Goal: Information Seeking & Learning: Learn about a topic

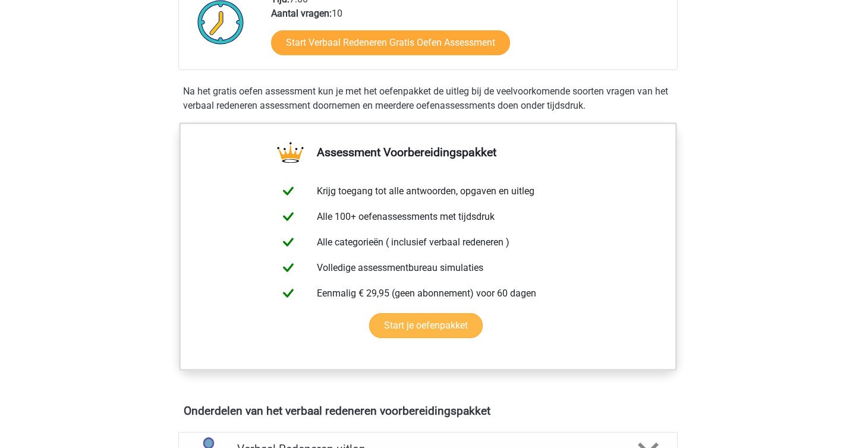
scroll to position [311, 0]
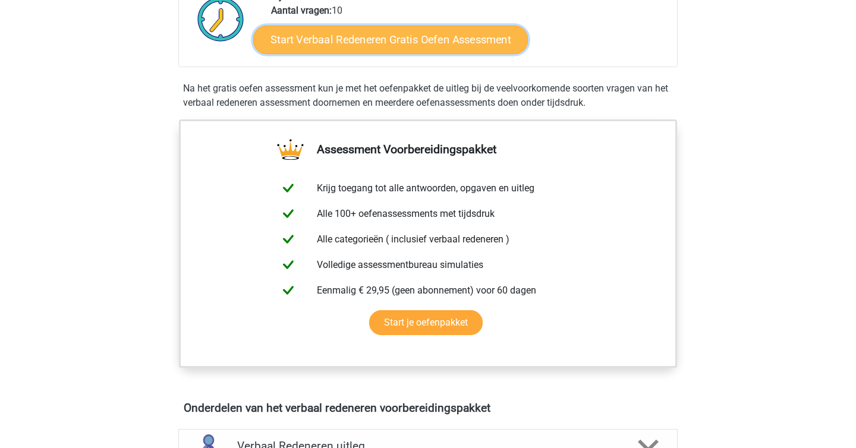
click at [487, 46] on link "Start Verbaal Redeneren Gratis Oefen Assessment" at bounding box center [390, 40] width 275 height 29
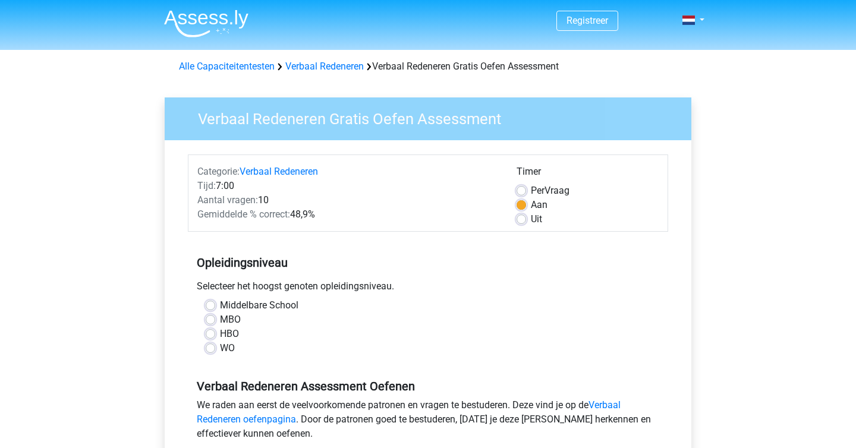
scroll to position [127, 0]
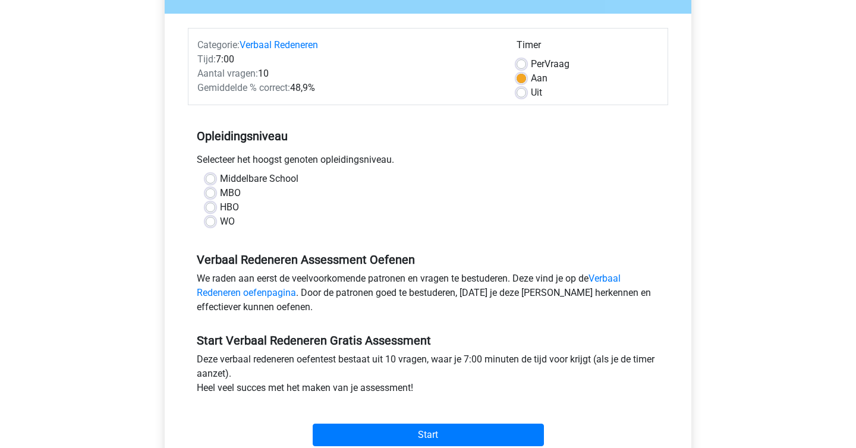
click at [220, 224] on label "WO" at bounding box center [227, 222] width 15 height 14
click at [210, 224] on input "WO" at bounding box center [211, 221] width 10 height 12
radio input "true"
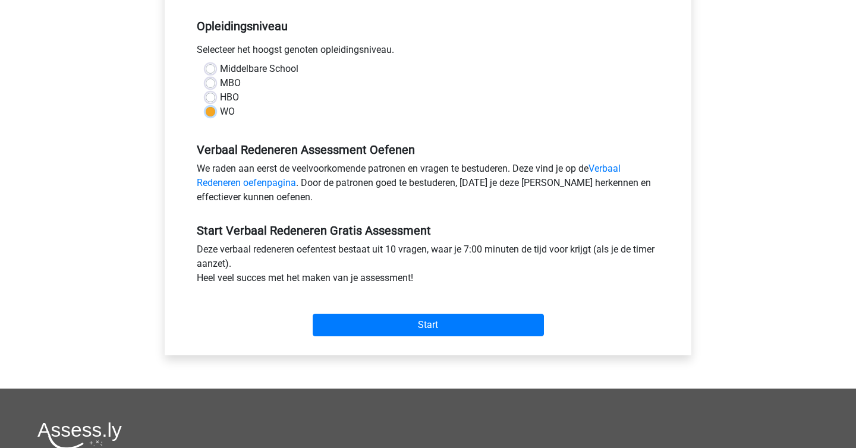
scroll to position [477, 0]
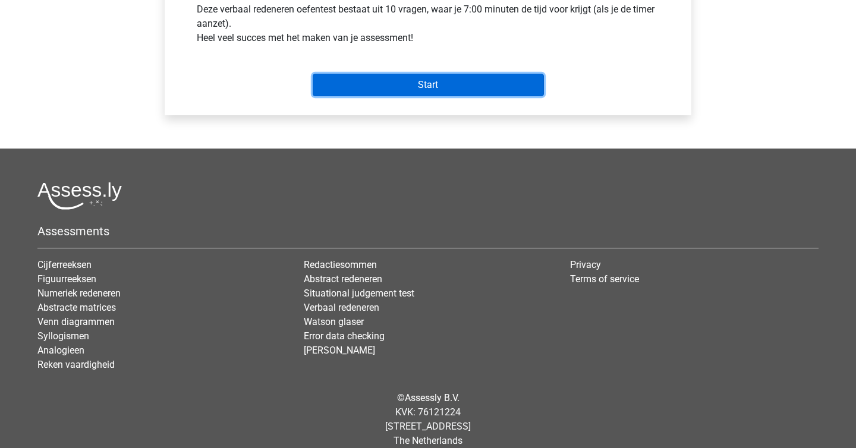
click at [436, 94] on input "Start" at bounding box center [428, 85] width 231 height 23
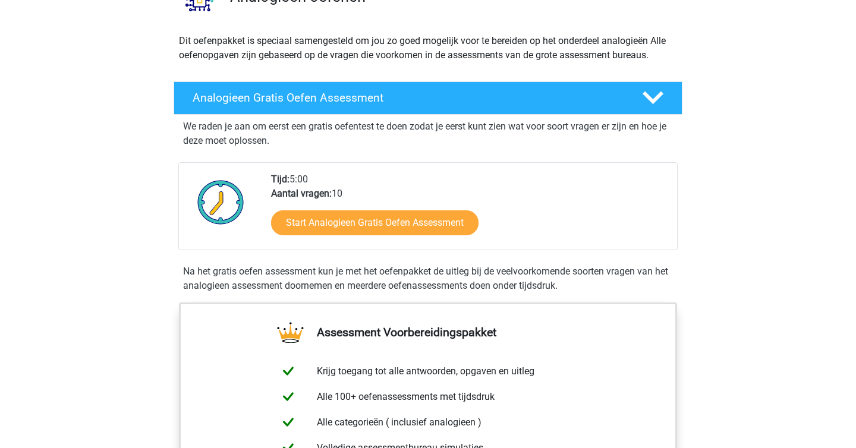
scroll to position [135, 0]
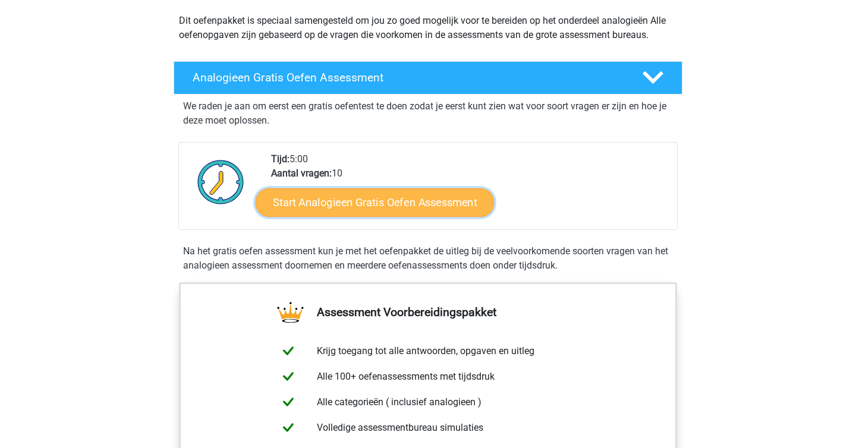
click at [389, 203] on link "Start Analogieen Gratis Oefen Assessment" at bounding box center [375, 202] width 238 height 29
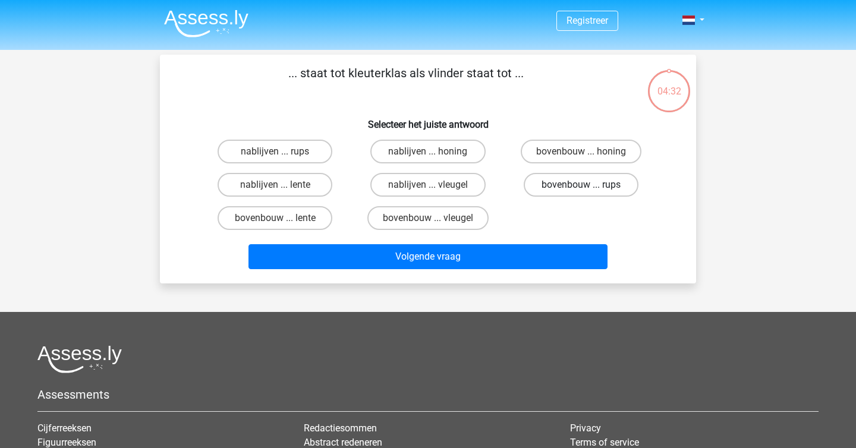
click at [549, 184] on label "bovenbouw ... rups" at bounding box center [581, 185] width 115 height 24
click at [581, 185] on input "bovenbouw ... rups" at bounding box center [585, 189] width 8 height 8
radio input "true"
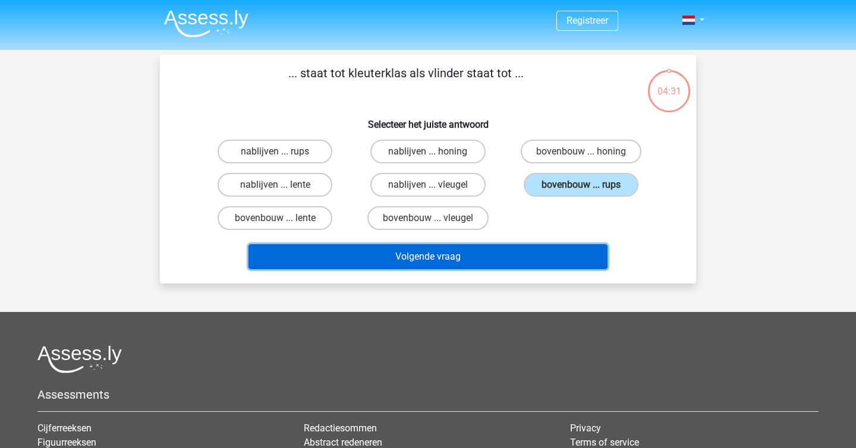
click at [469, 260] on button "Volgende vraag" at bounding box center [428, 256] width 360 height 25
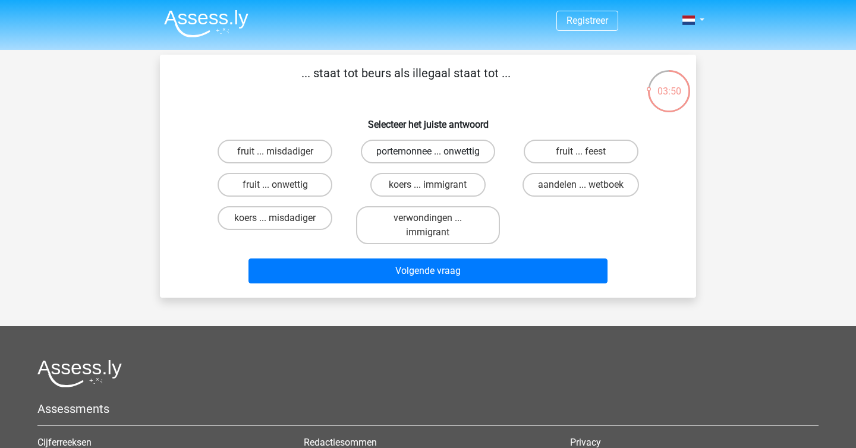
click at [379, 153] on label "portemonnee ... onwettig" at bounding box center [428, 152] width 134 height 24
click at [428, 153] on input "portemonnee ... onwettig" at bounding box center [432, 156] width 8 height 8
radio input "true"
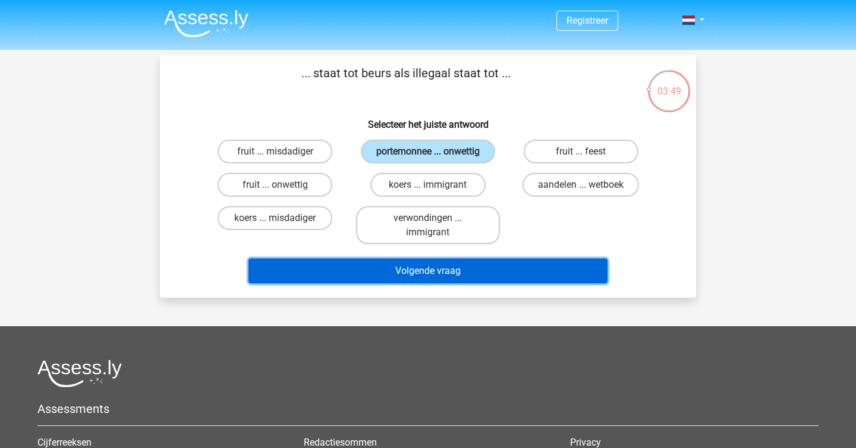
click at [340, 273] on button "Volgende vraag" at bounding box center [428, 271] width 360 height 25
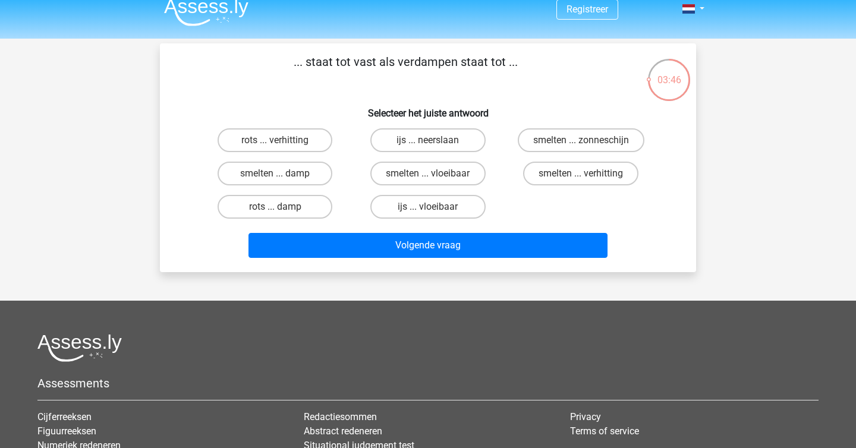
scroll to position [10, 0]
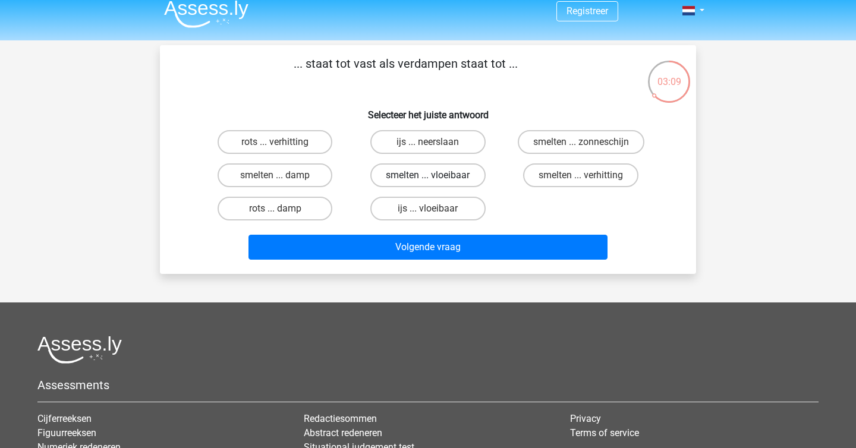
click at [401, 177] on label "smelten ... vloeibaar" at bounding box center [427, 175] width 115 height 24
click at [428, 177] on input "smelten ... vloeibaar" at bounding box center [432, 179] width 8 height 8
radio input "true"
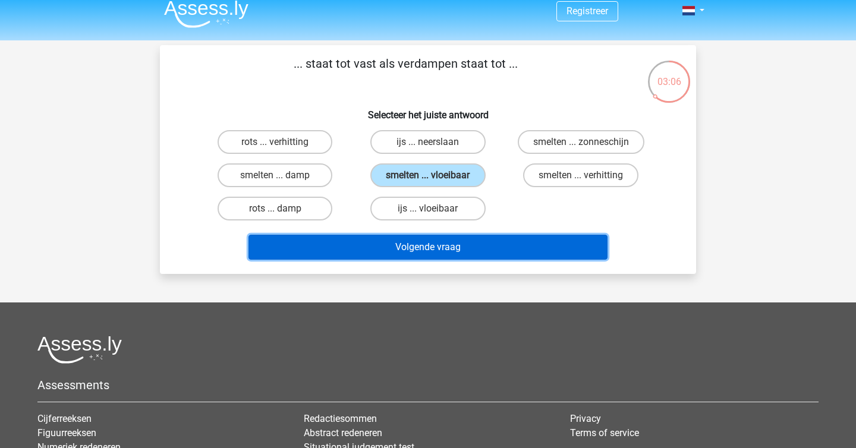
click at [347, 247] on button "Volgende vraag" at bounding box center [428, 247] width 360 height 25
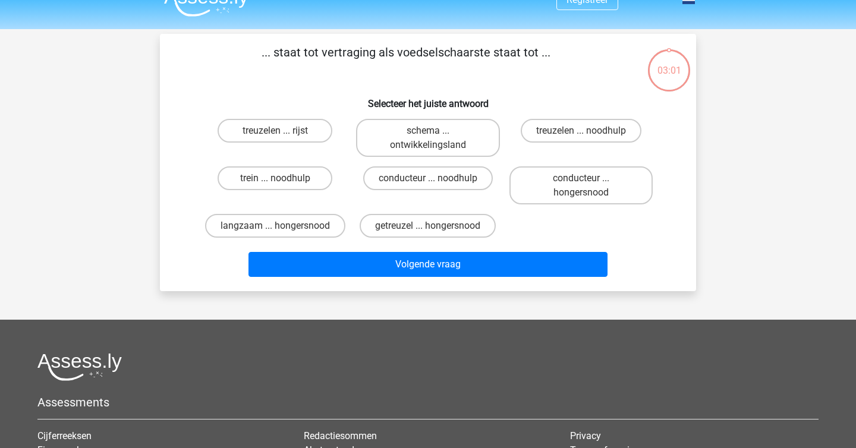
scroll to position [14, 0]
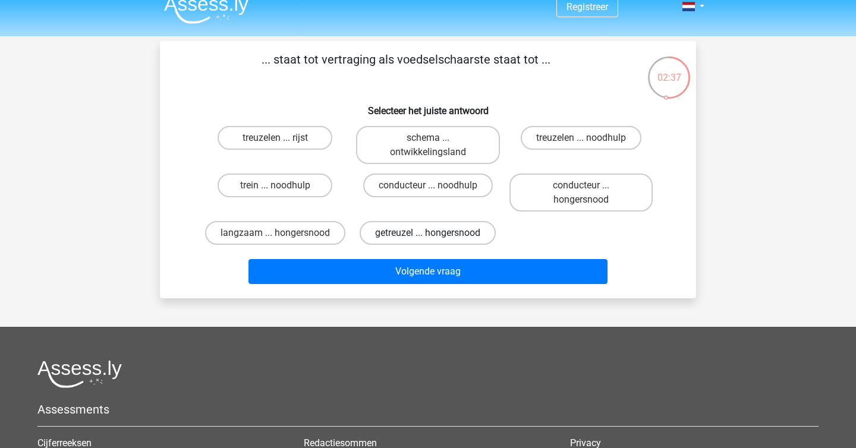
click at [379, 238] on label "getreuzel ... hongersnood" at bounding box center [428, 233] width 136 height 24
click at [428, 238] on input "getreuzel ... hongersnood" at bounding box center [432, 237] width 8 height 8
radio input "true"
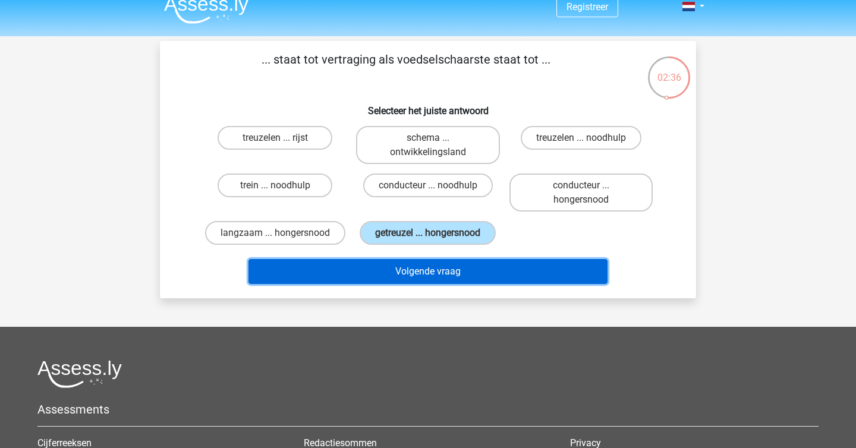
click at [373, 283] on button "Volgende vraag" at bounding box center [428, 271] width 360 height 25
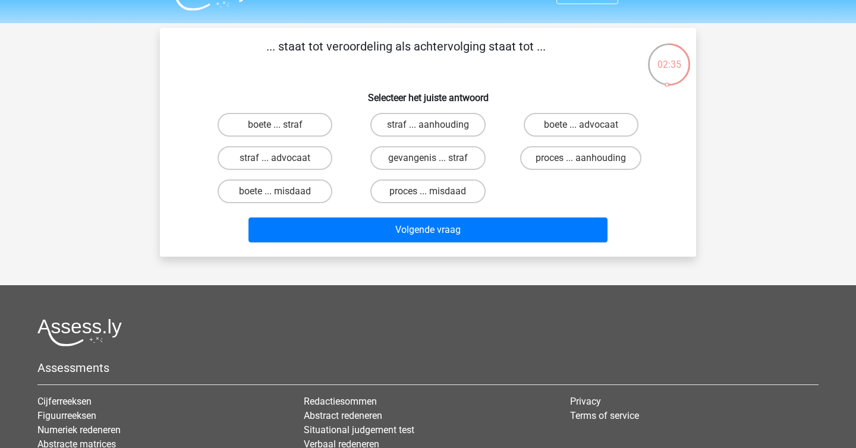
scroll to position [0, 0]
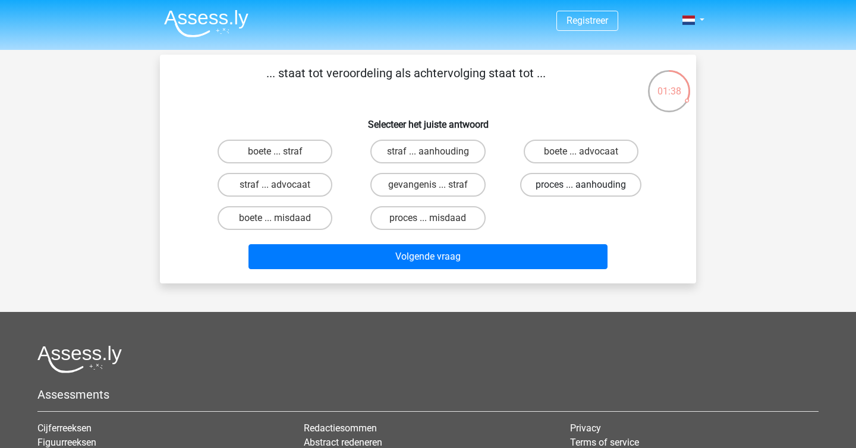
click at [542, 191] on label "proces ... aanhouding" at bounding box center [580, 185] width 121 height 24
click at [581, 191] on input "proces ... aanhouding" at bounding box center [585, 189] width 8 height 8
radio input "true"
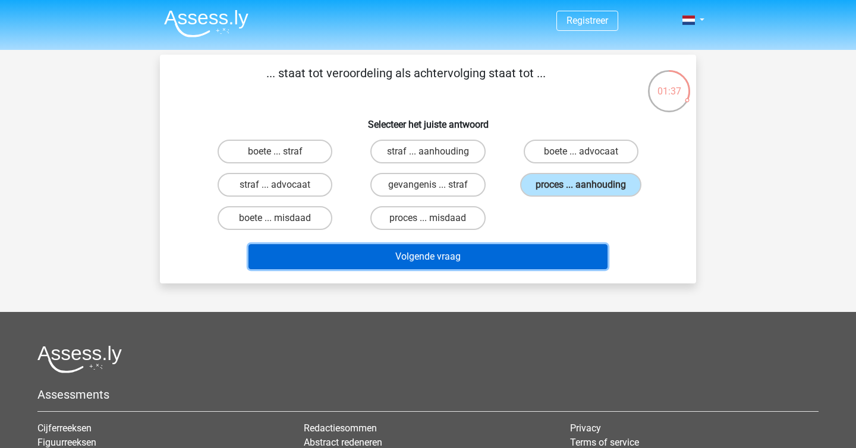
click at [467, 253] on button "Volgende vraag" at bounding box center [428, 256] width 360 height 25
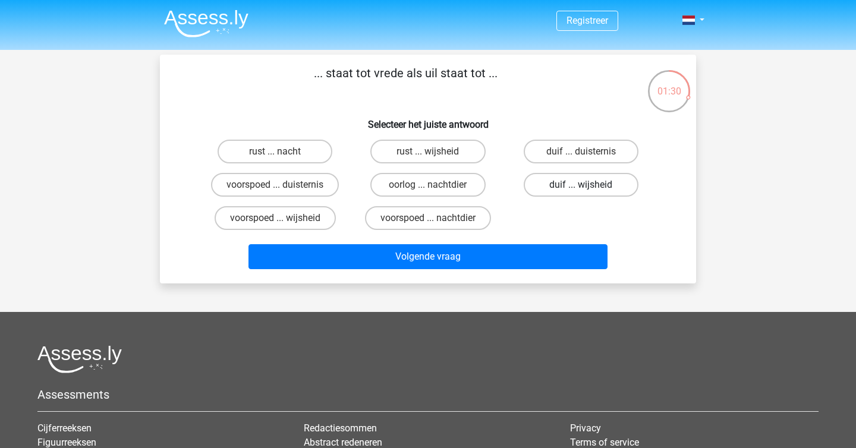
click at [560, 182] on label "duif ... wijsheid" at bounding box center [581, 185] width 115 height 24
click at [581, 185] on input "duif ... wijsheid" at bounding box center [585, 189] width 8 height 8
radio input "true"
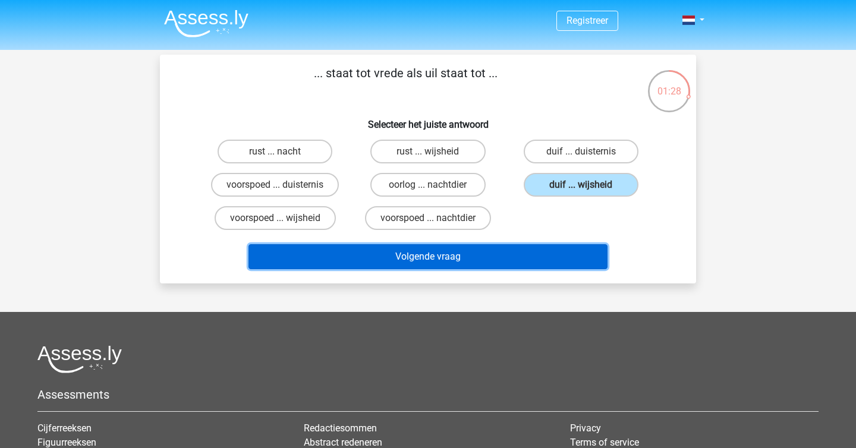
click at [479, 262] on button "Volgende vraag" at bounding box center [428, 256] width 360 height 25
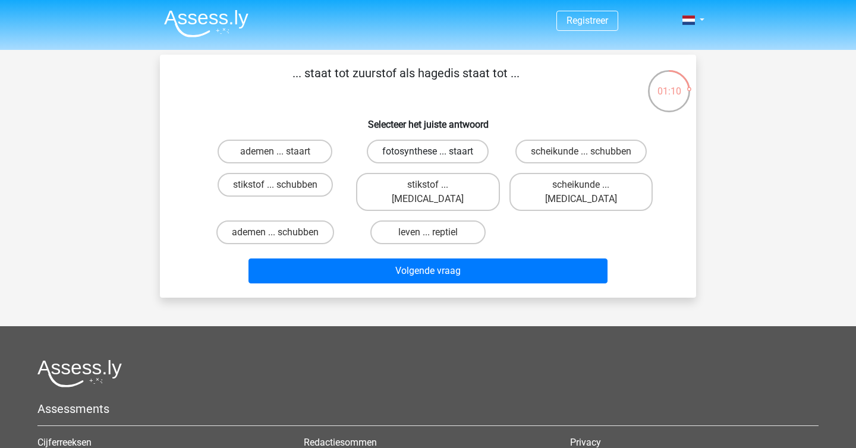
click at [426, 153] on label "fotosynthese ... staart" at bounding box center [428, 152] width 122 height 24
click at [428, 153] on input "fotosynthese ... staart" at bounding box center [432, 156] width 8 height 8
radio input "true"
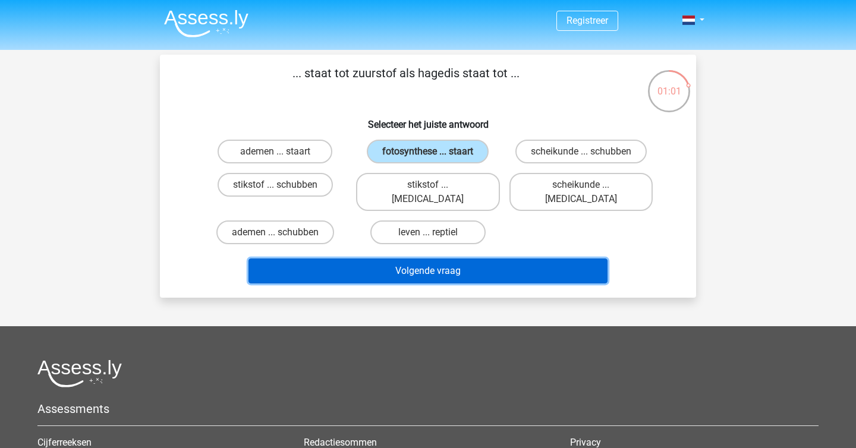
click at [512, 259] on button "Volgende vraag" at bounding box center [428, 271] width 360 height 25
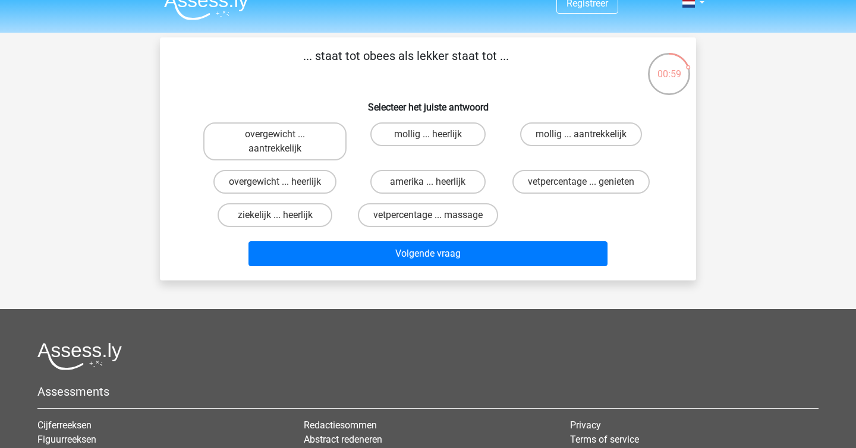
scroll to position [2, 0]
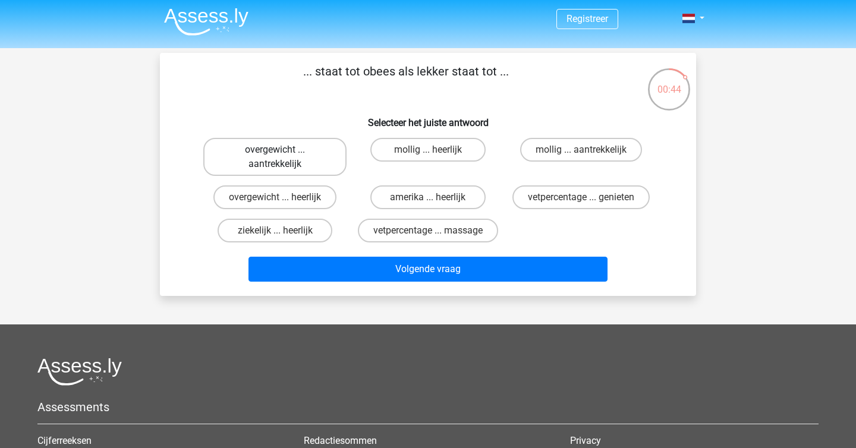
click at [302, 146] on label "overgewicht ... aantrekkelijk" at bounding box center [274, 157] width 143 height 38
click at [283, 150] on input "overgewicht ... aantrekkelijk" at bounding box center [279, 154] width 8 height 8
radio input "true"
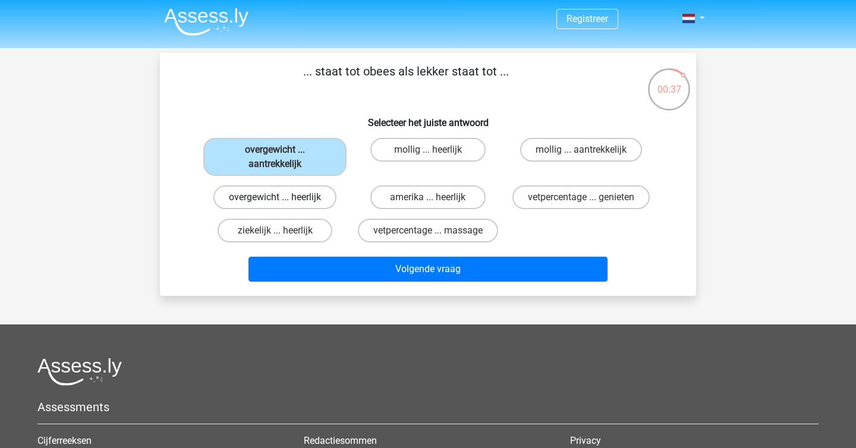
click at [298, 199] on label "overgewicht ... heerlijk" at bounding box center [274, 197] width 123 height 24
click at [283, 199] on input "overgewicht ... heerlijk" at bounding box center [279, 201] width 8 height 8
radio input "true"
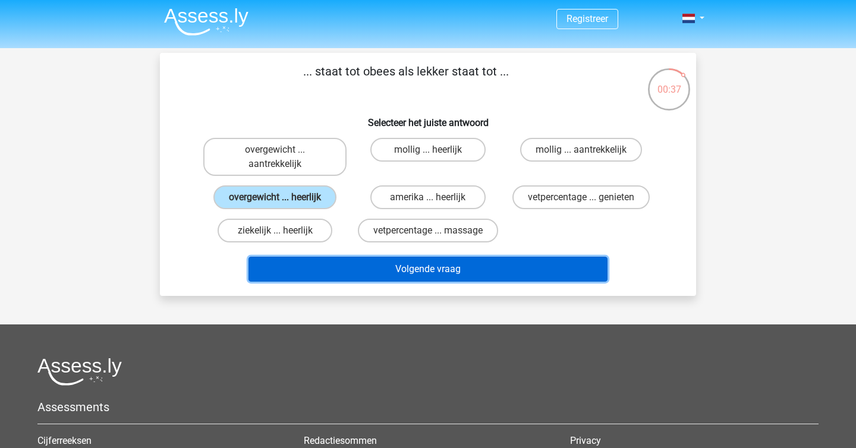
click at [319, 268] on button "Volgende vraag" at bounding box center [428, 269] width 360 height 25
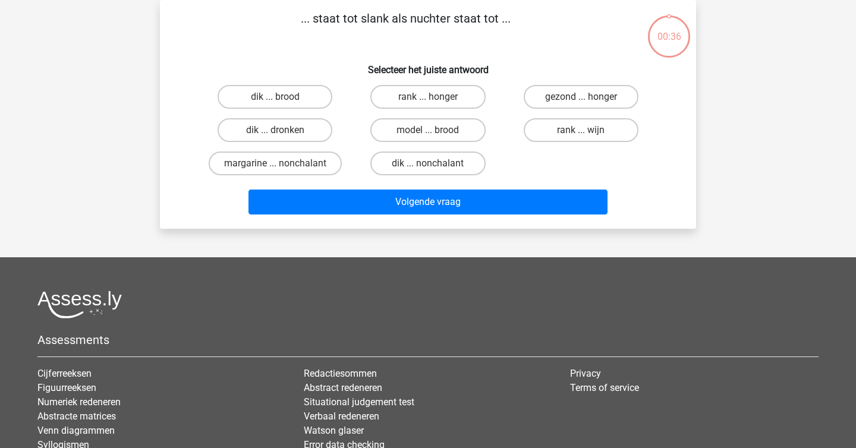
scroll to position [0, 0]
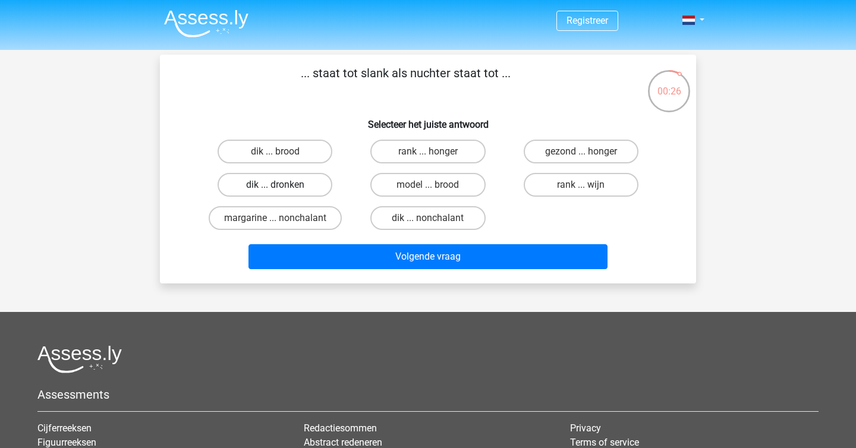
click at [307, 185] on label "dik ... dronken" at bounding box center [275, 185] width 115 height 24
click at [283, 185] on input "dik ... dronken" at bounding box center [279, 189] width 8 height 8
radio input "true"
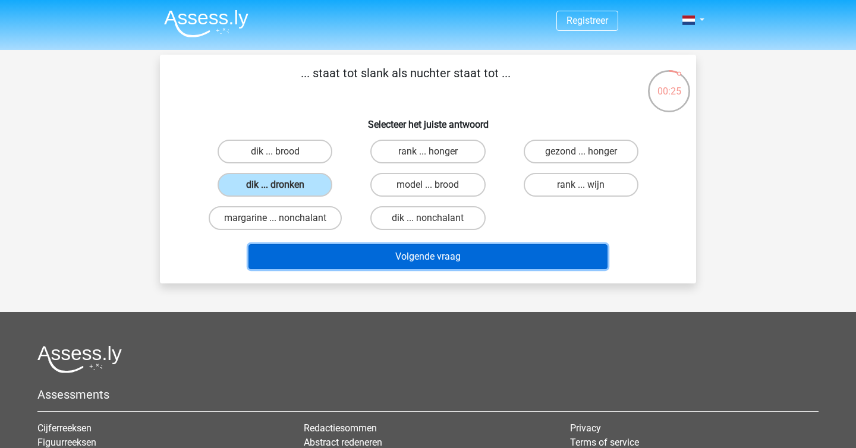
click at [364, 259] on button "Volgende vraag" at bounding box center [428, 256] width 360 height 25
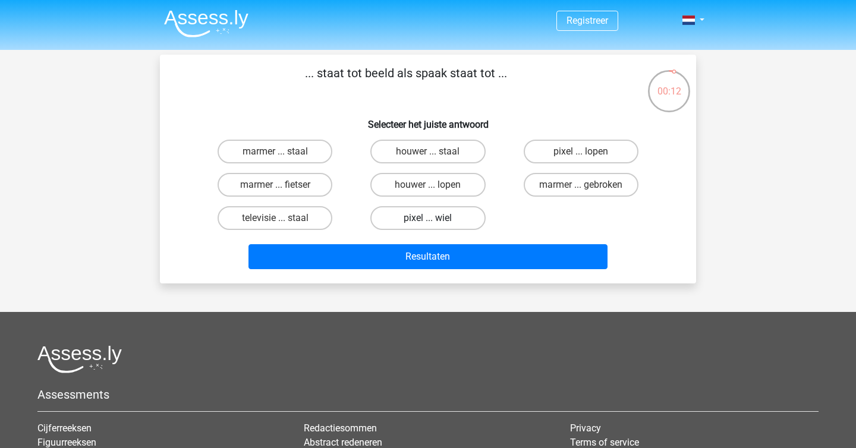
click at [374, 219] on label "pixel ... wiel" at bounding box center [427, 218] width 115 height 24
click at [428, 219] on input "pixel ... wiel" at bounding box center [432, 222] width 8 height 8
radio input "true"
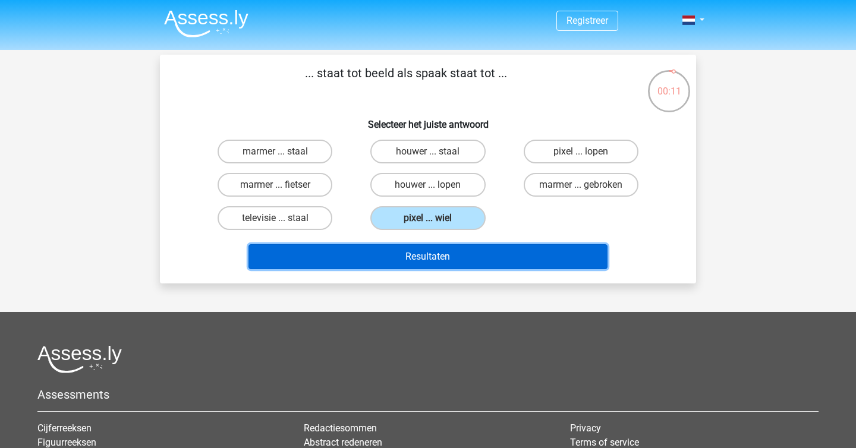
click at [374, 260] on button "Resultaten" at bounding box center [428, 256] width 360 height 25
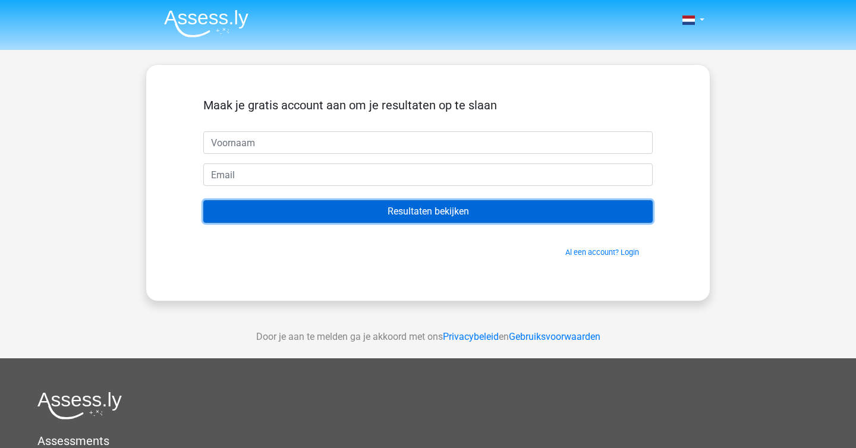
click at [395, 215] on input "Resultaten bekijken" at bounding box center [427, 211] width 449 height 23
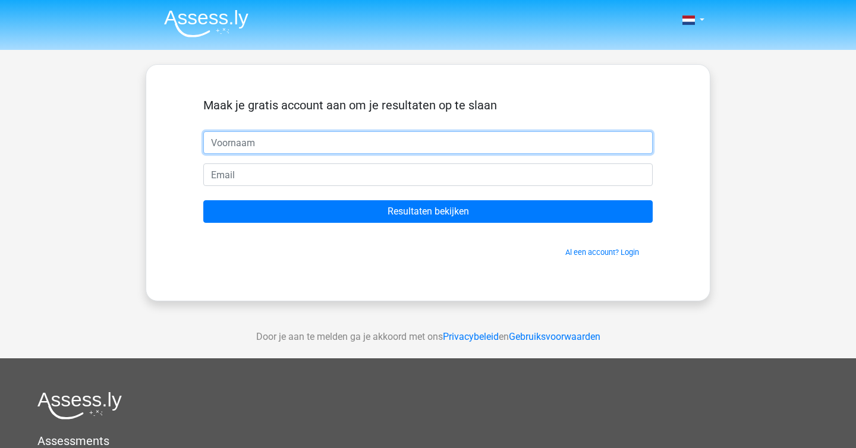
click at [354, 152] on input "text" at bounding box center [427, 142] width 449 height 23
type input "Cas"
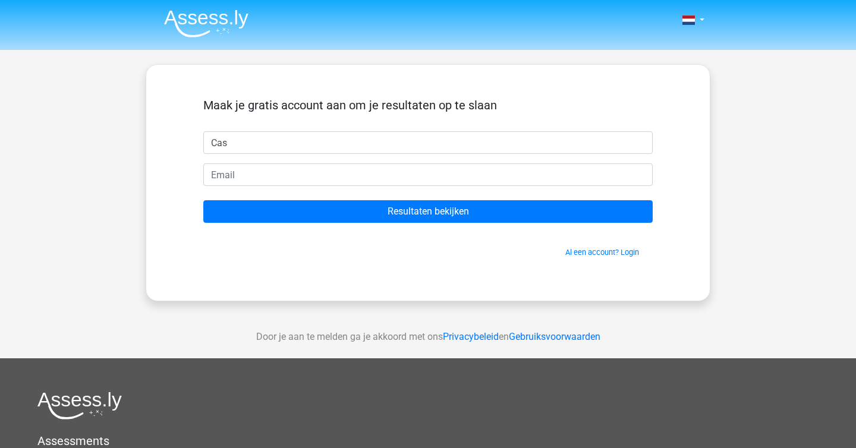
click at [346, 191] on form "Maak je gratis account aan om je resultaten op te slaan Cas Resultaten bekijken…" at bounding box center [427, 178] width 449 height 160
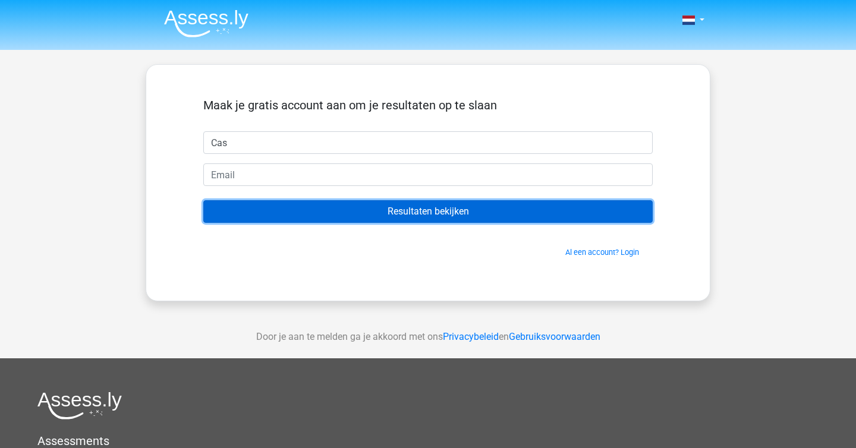
click at [346, 201] on input "Resultaten bekijken" at bounding box center [427, 211] width 449 height 23
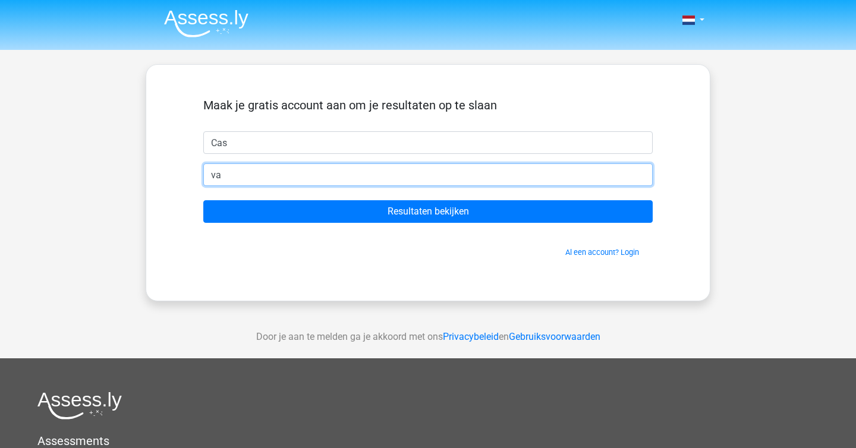
type input "v"
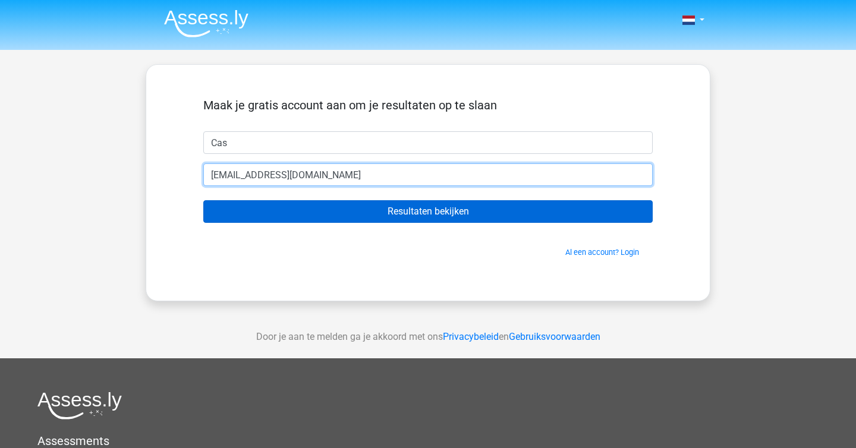
type input "cas.vanderharst@me.com"
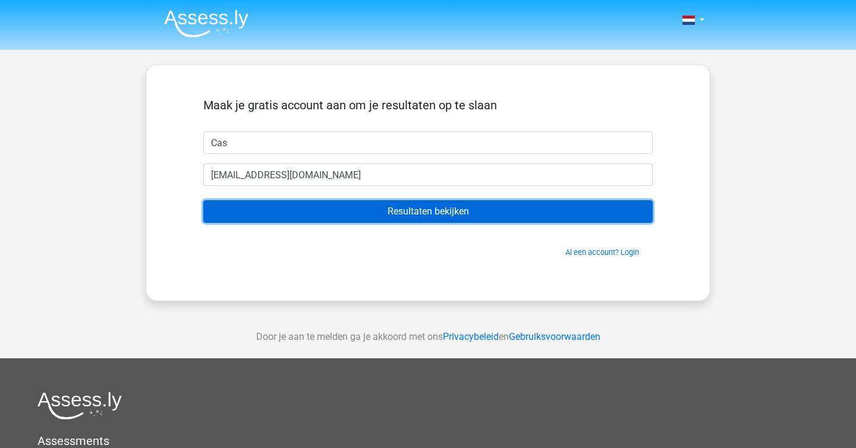
click at [492, 221] on input "Resultaten bekijken" at bounding box center [427, 211] width 449 height 23
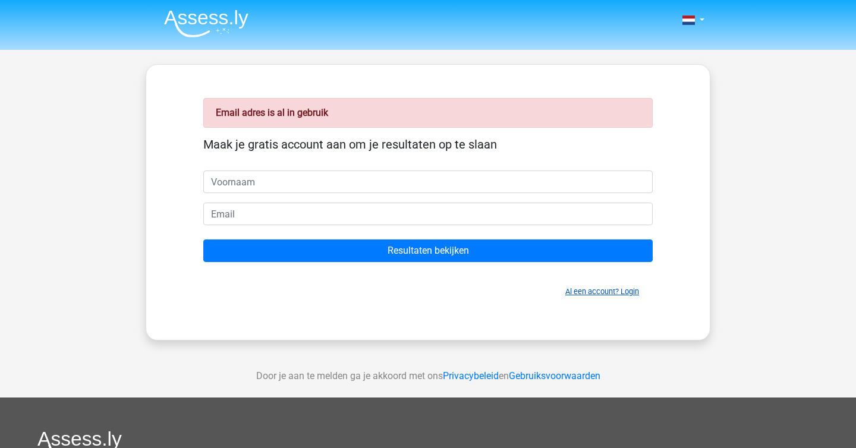
click at [600, 291] on link "Al een account? Login" at bounding box center [602, 291] width 74 height 9
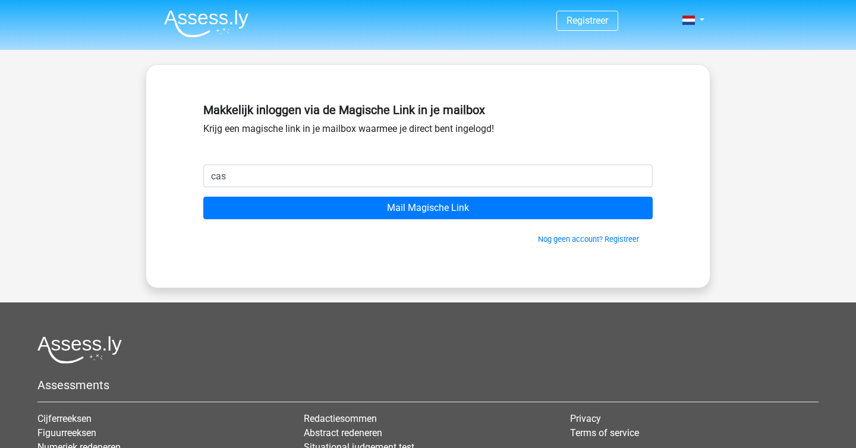
type input "cas.vanderharst@me.com"
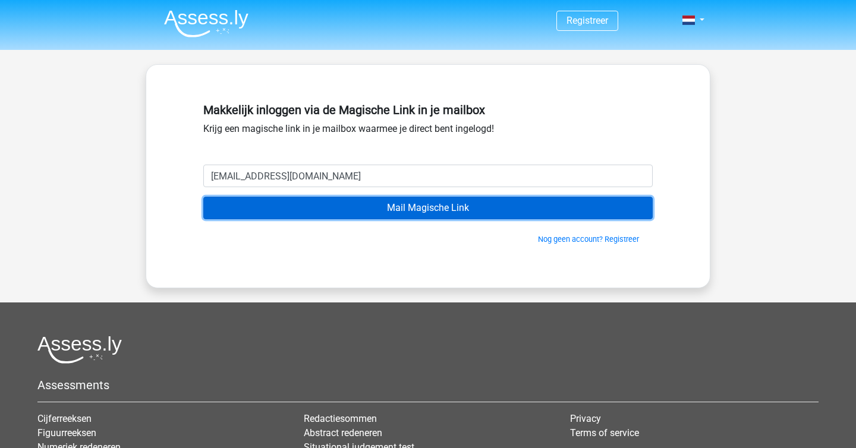
click at [382, 209] on input "Mail Magische Link" at bounding box center [427, 208] width 449 height 23
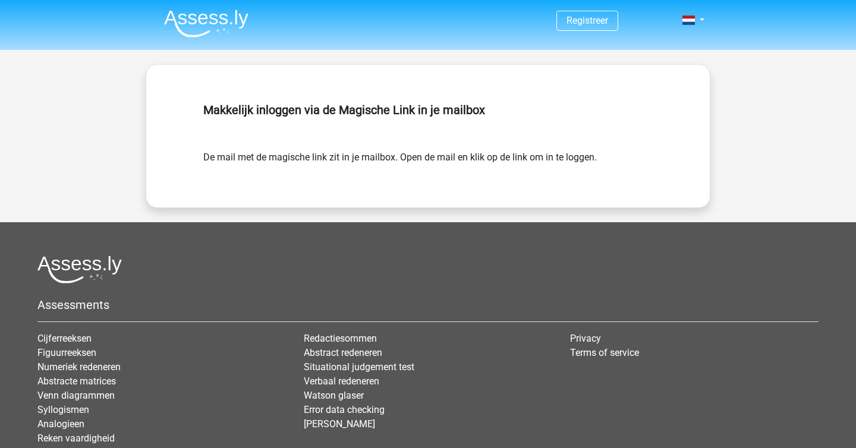
click at [325, 162] on form "De mail met de magische link zit in je mailbox. Open de mail en klik op de link…" at bounding box center [427, 157] width 449 height 14
